Goal: Task Accomplishment & Management: Complete application form

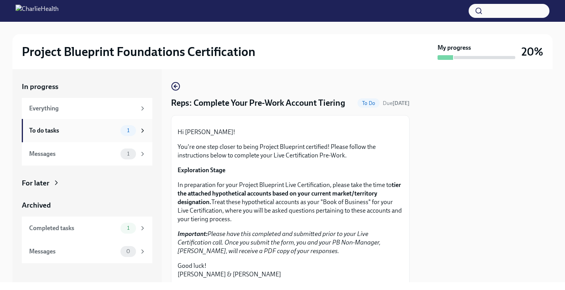
click at [137, 130] on div "1" at bounding box center [133, 130] width 26 height 11
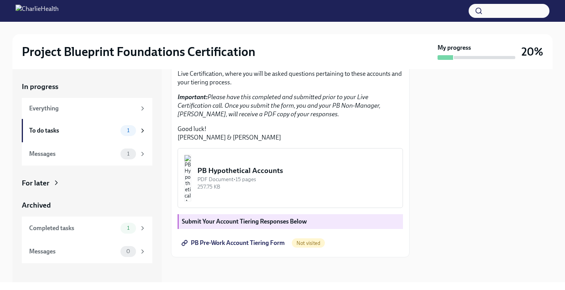
scroll to position [192, 0]
click at [191, 180] on img "button" at bounding box center [187, 178] width 7 height 47
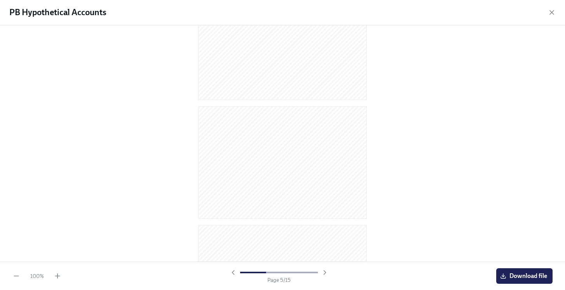
scroll to position [0, 0]
